Goal: Task Accomplishment & Management: Manage account settings

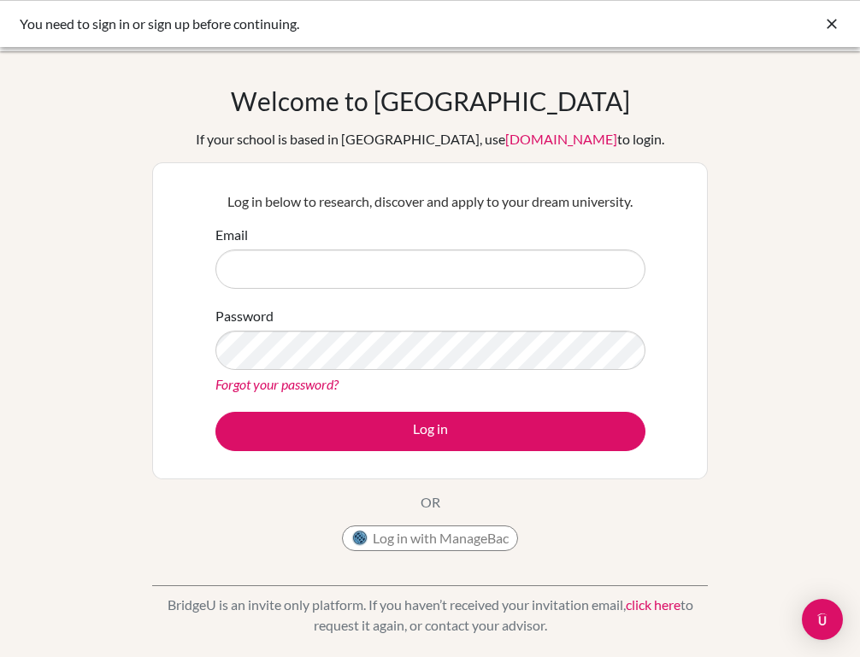
type input "duffy.cara@amschool.edu.sv"
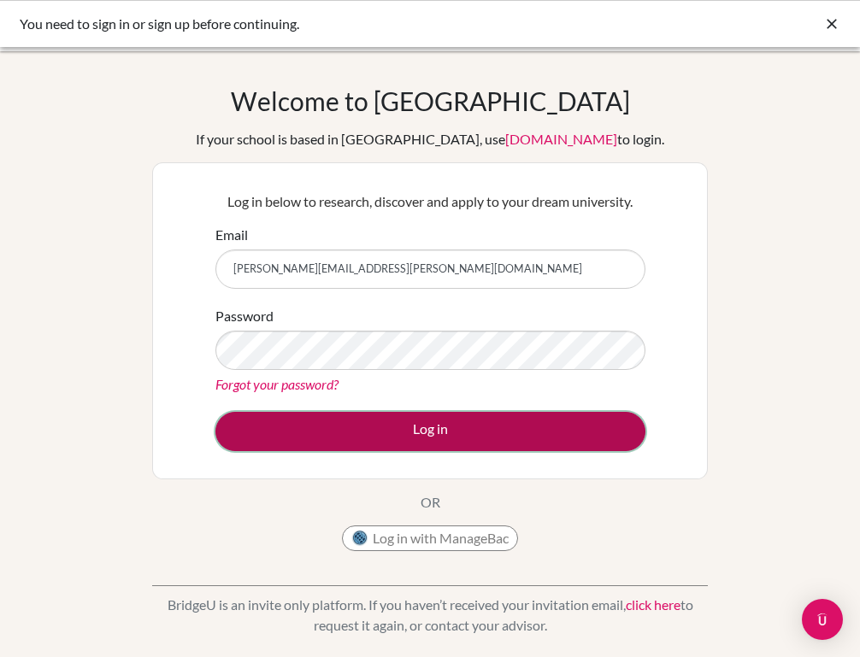
click at [385, 425] on button "Log in" at bounding box center [430, 431] width 430 height 39
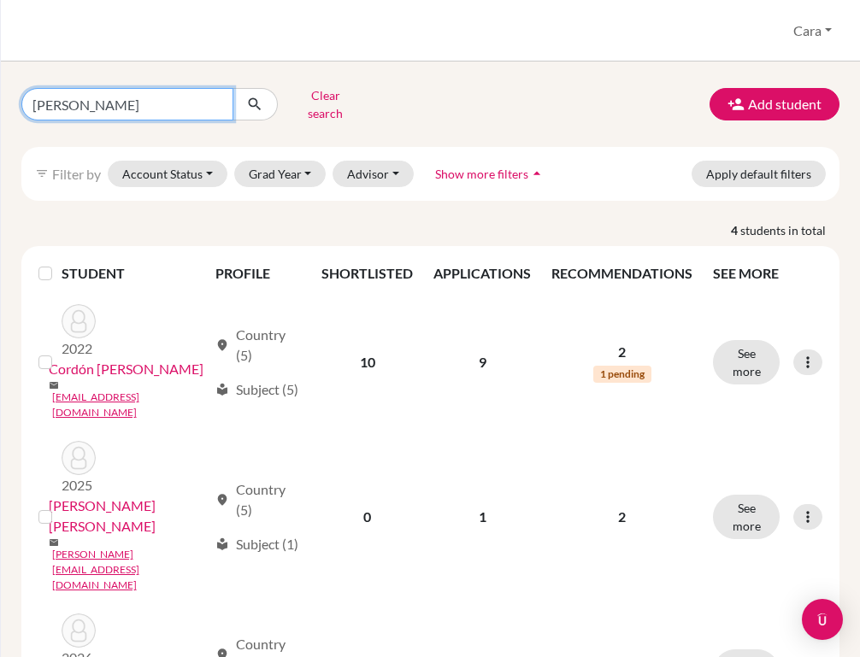
click at [202, 108] on input "[PERSON_NAME]" at bounding box center [127, 104] width 212 height 32
click at [215, 99] on input "[PERSON_NAME]" at bounding box center [127, 104] width 212 height 32
type input "[PERSON_NAME]"
click button "submit" at bounding box center [255, 104] width 45 height 32
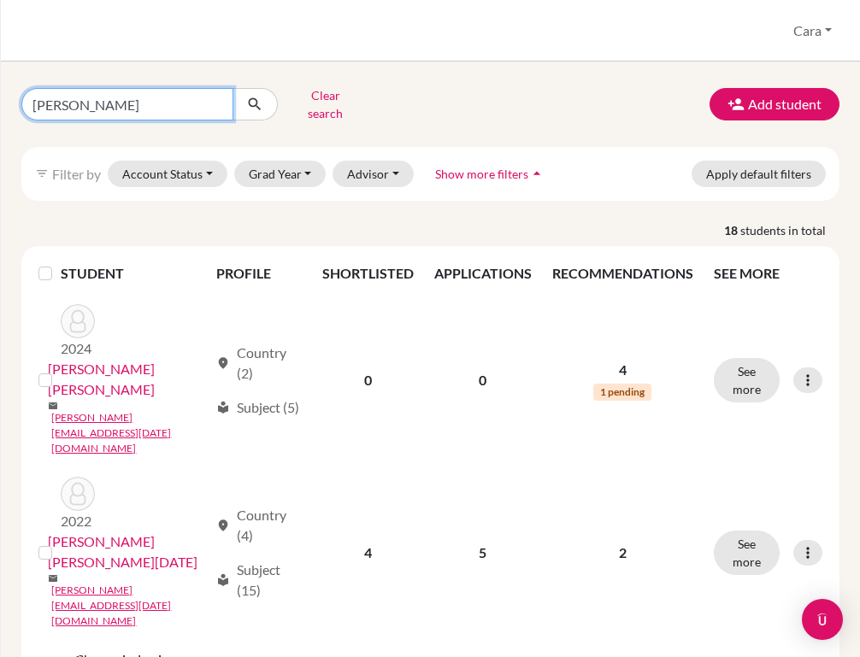
click at [227, 97] on input "[PERSON_NAME]" at bounding box center [127, 104] width 212 height 32
click at [215, 97] on input "[PERSON_NAME]" at bounding box center [127, 104] width 212 height 32
type input "[PERSON_NAME]"
click button "submit" at bounding box center [255, 104] width 45 height 32
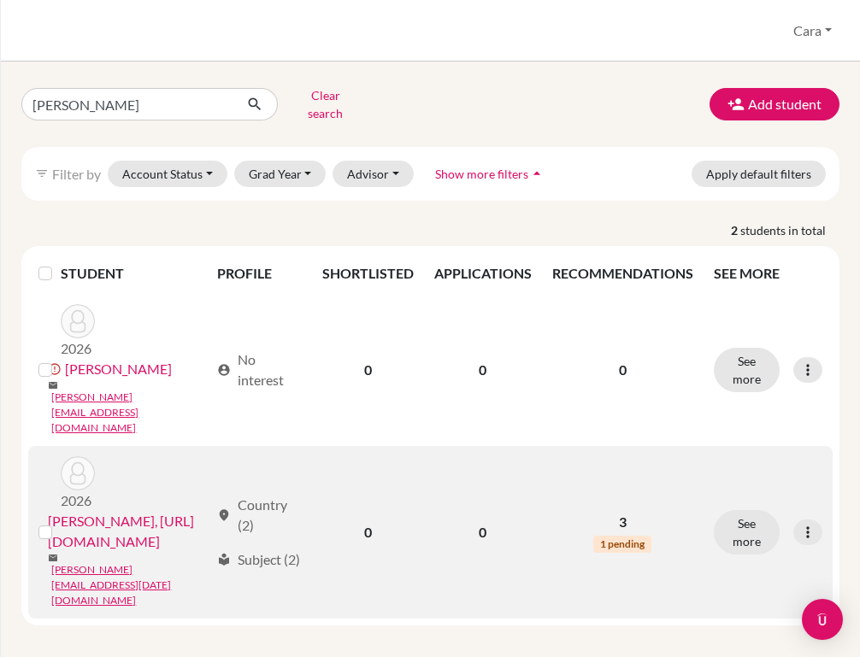
click at [133, 511] on link "[PERSON_NAME], [URL][DOMAIN_NAME]" at bounding box center [128, 531] width 161 height 41
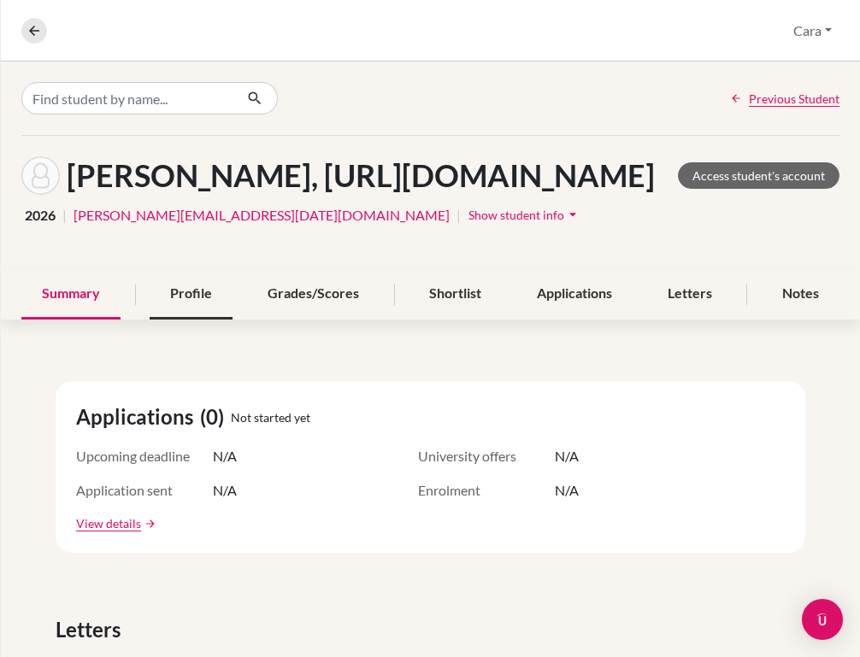
click at [174, 320] on div "Profile" at bounding box center [191, 294] width 83 height 50
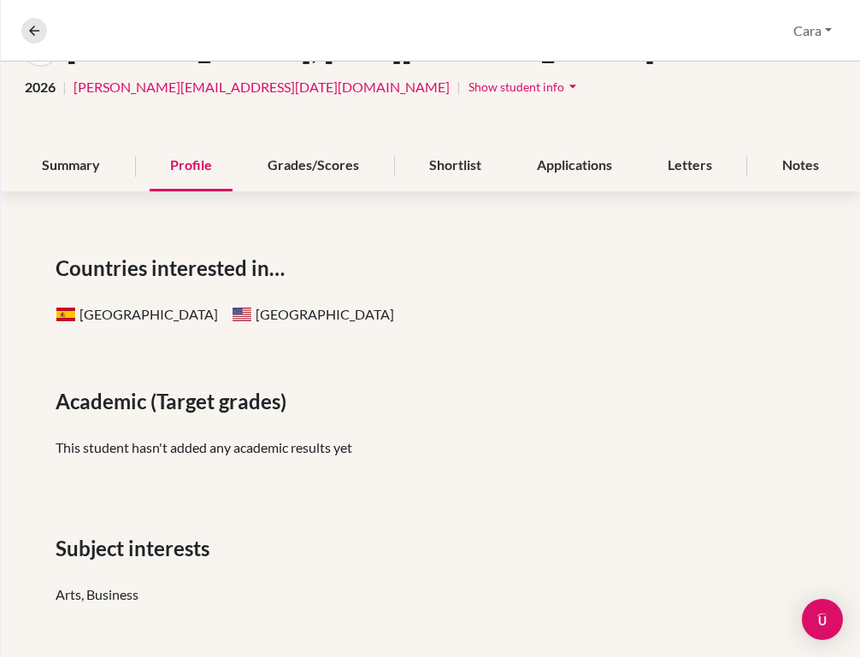
scroll to position [68, 0]
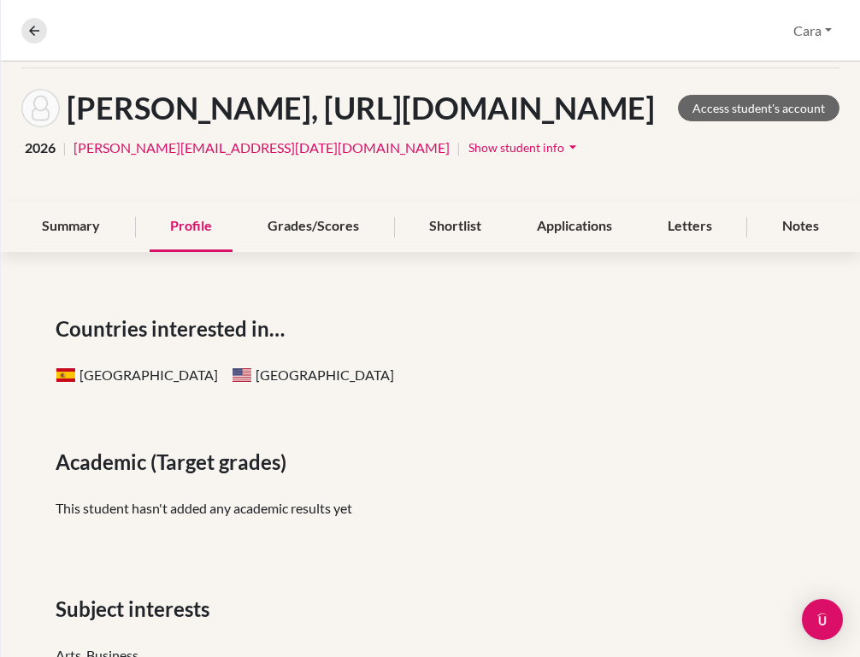
click at [468, 155] on span "Show student info" at bounding box center [516, 147] width 96 height 15
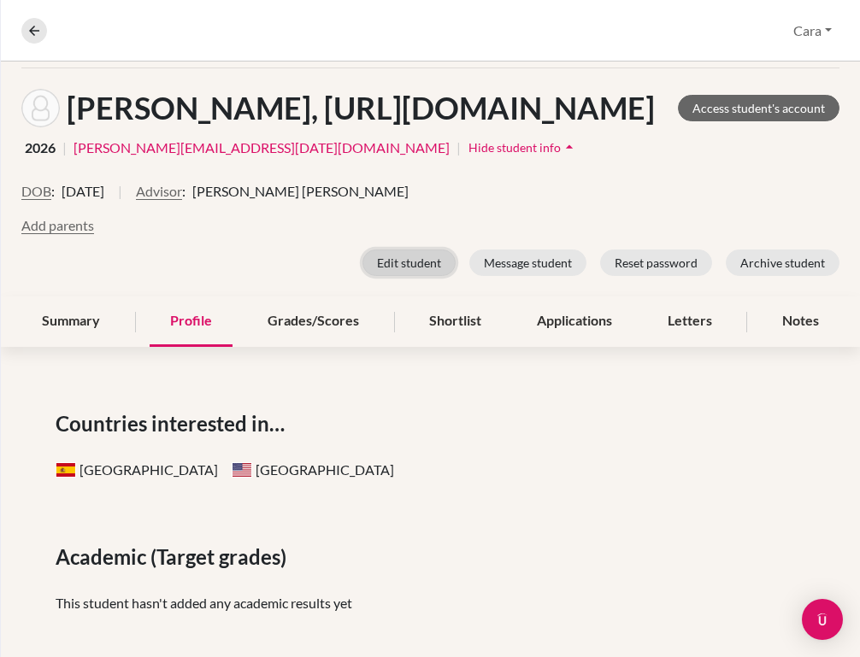
click at [421, 276] on button "Edit student" at bounding box center [408, 263] width 93 height 26
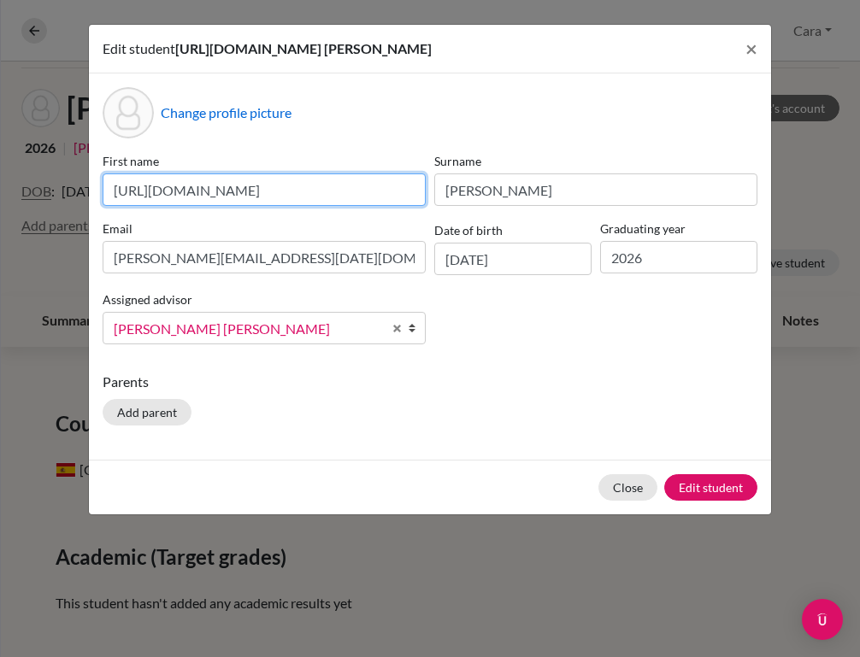
click at [407, 206] on input "[URL][DOMAIN_NAME]" at bounding box center [264, 190] width 323 height 32
type input "[PERSON_NAME]"
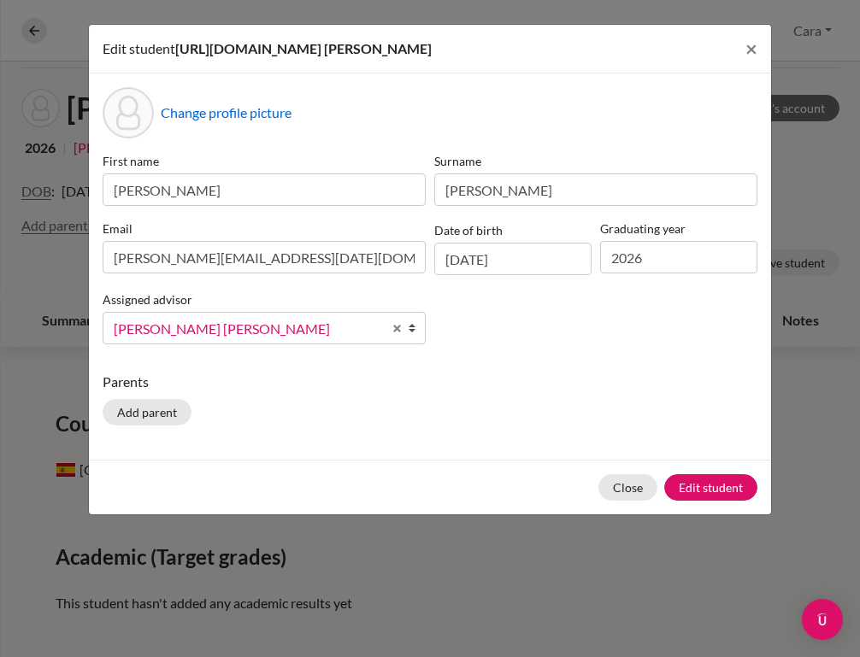
click at [540, 390] on div "Change profile picture First name [DATE][PERSON_NAME] [PERSON_NAME] Email [PERS…" at bounding box center [430, 267] width 682 height 386
click at [721, 501] on button "Edit student" at bounding box center [710, 487] width 93 height 26
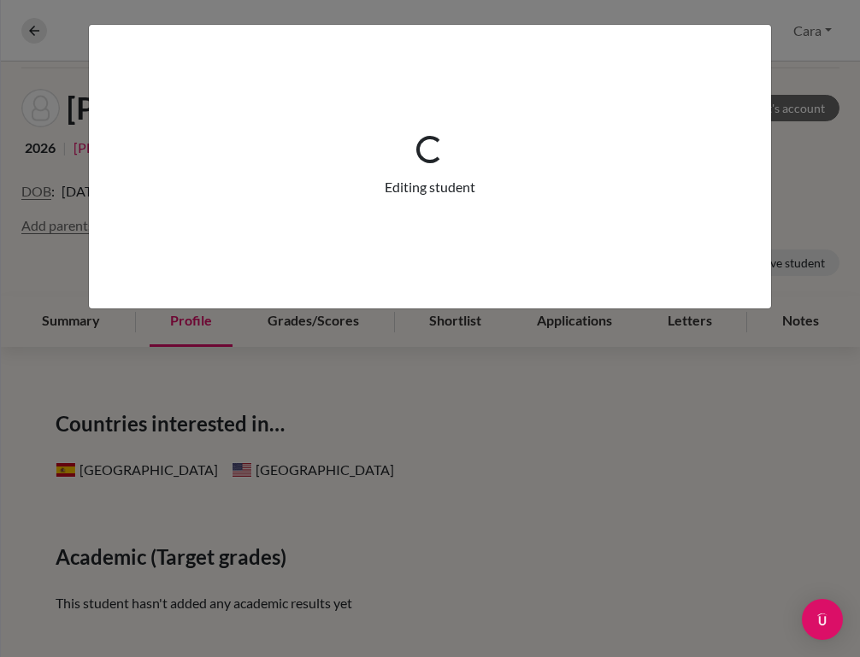
scroll to position [135, 0]
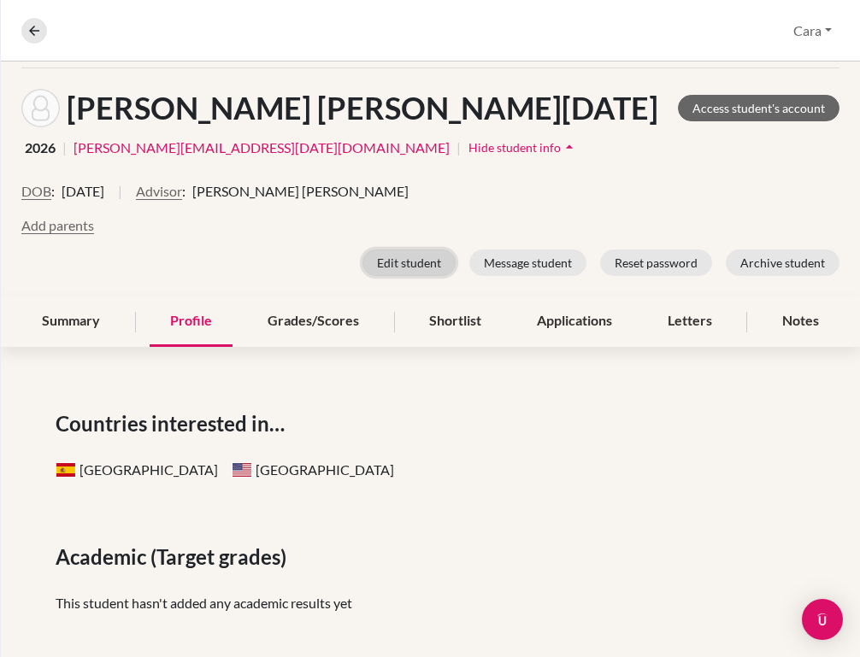
click at [378, 264] on button "Edit student" at bounding box center [408, 263] width 93 height 26
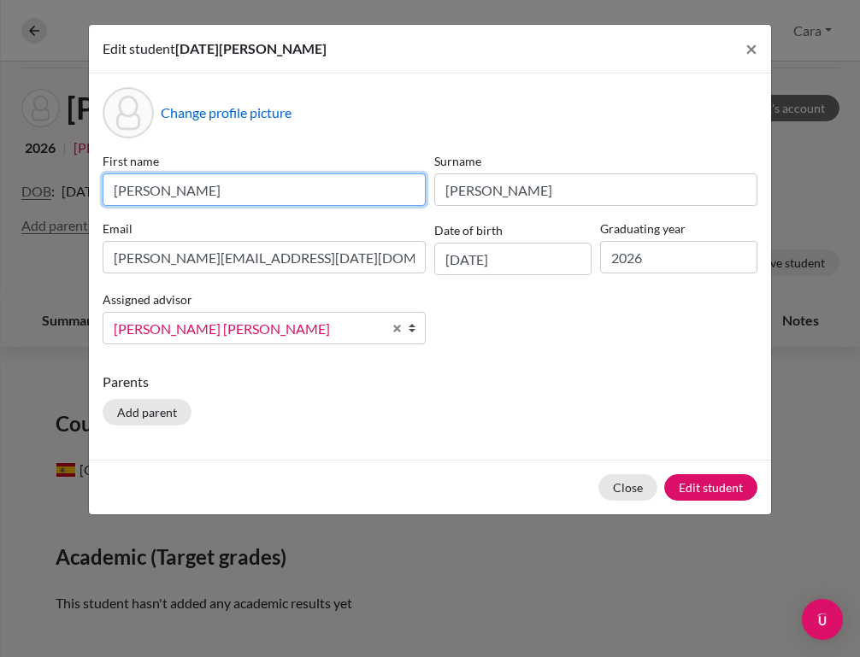
click at [216, 202] on input "[PERSON_NAME]" at bounding box center [264, 190] width 323 height 32
type input "[PERSON_NAME]"
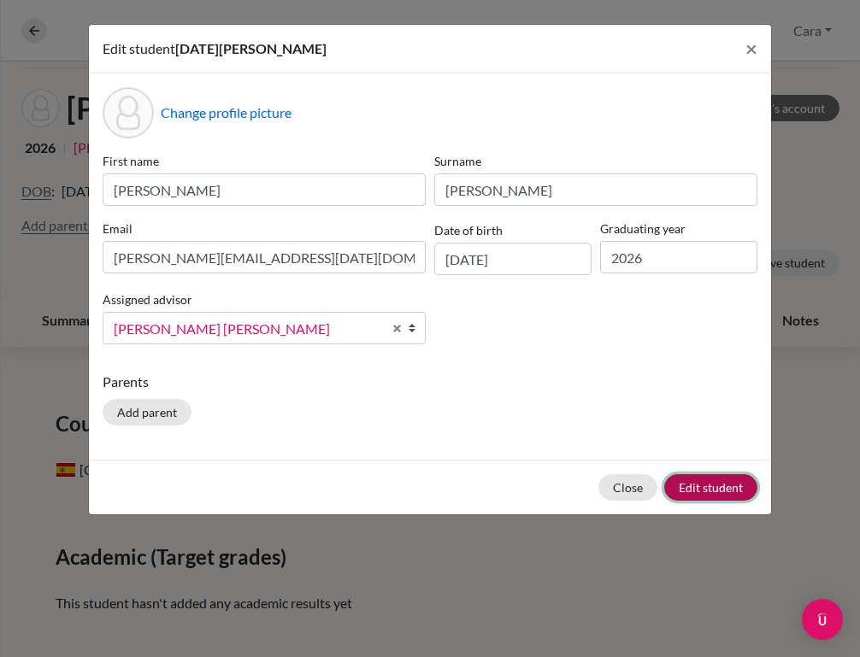
click at [697, 486] on button "Edit student" at bounding box center [710, 487] width 93 height 26
